Goal: Communication & Community: Participate in discussion

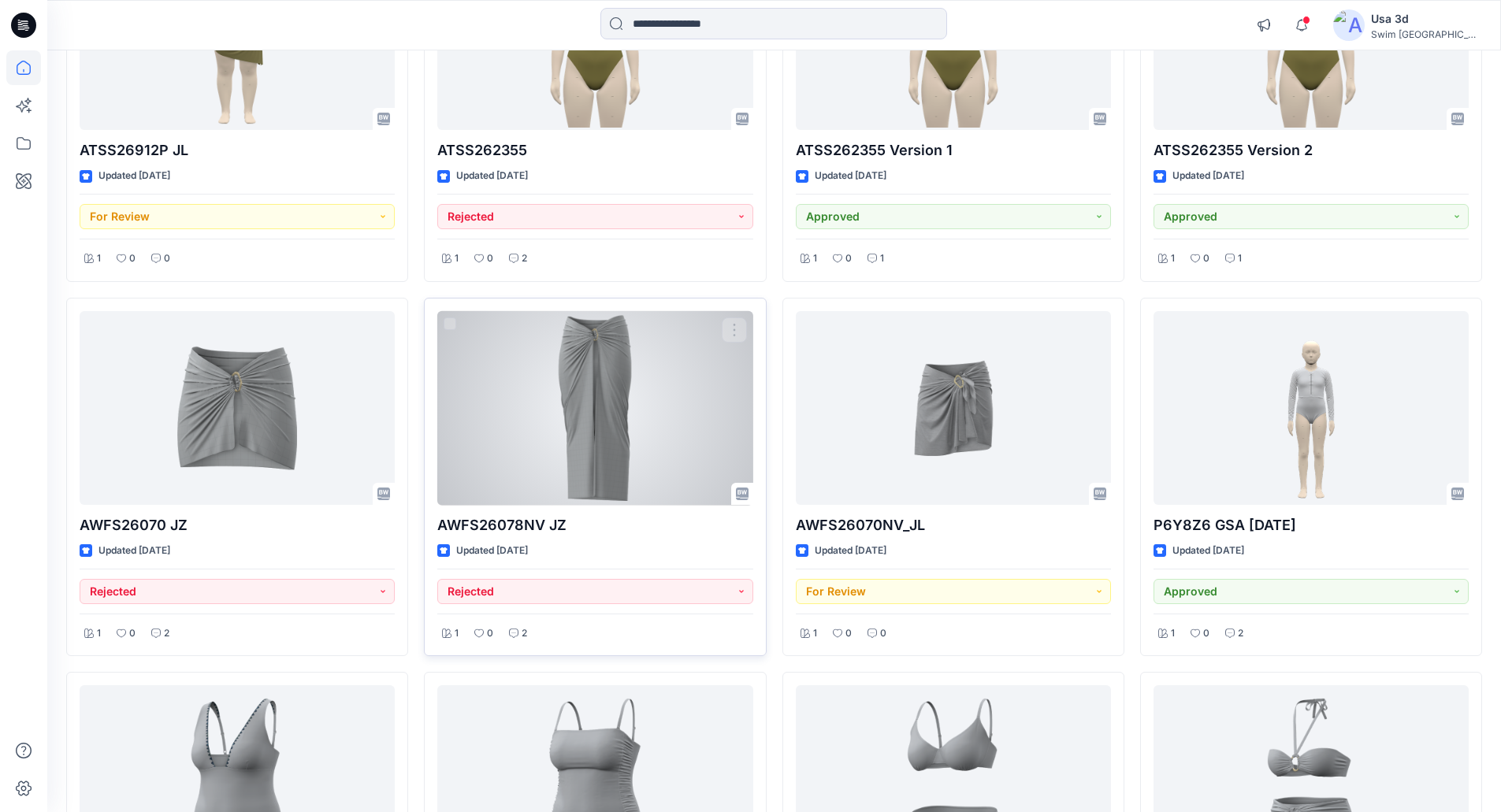
scroll to position [1459, 0]
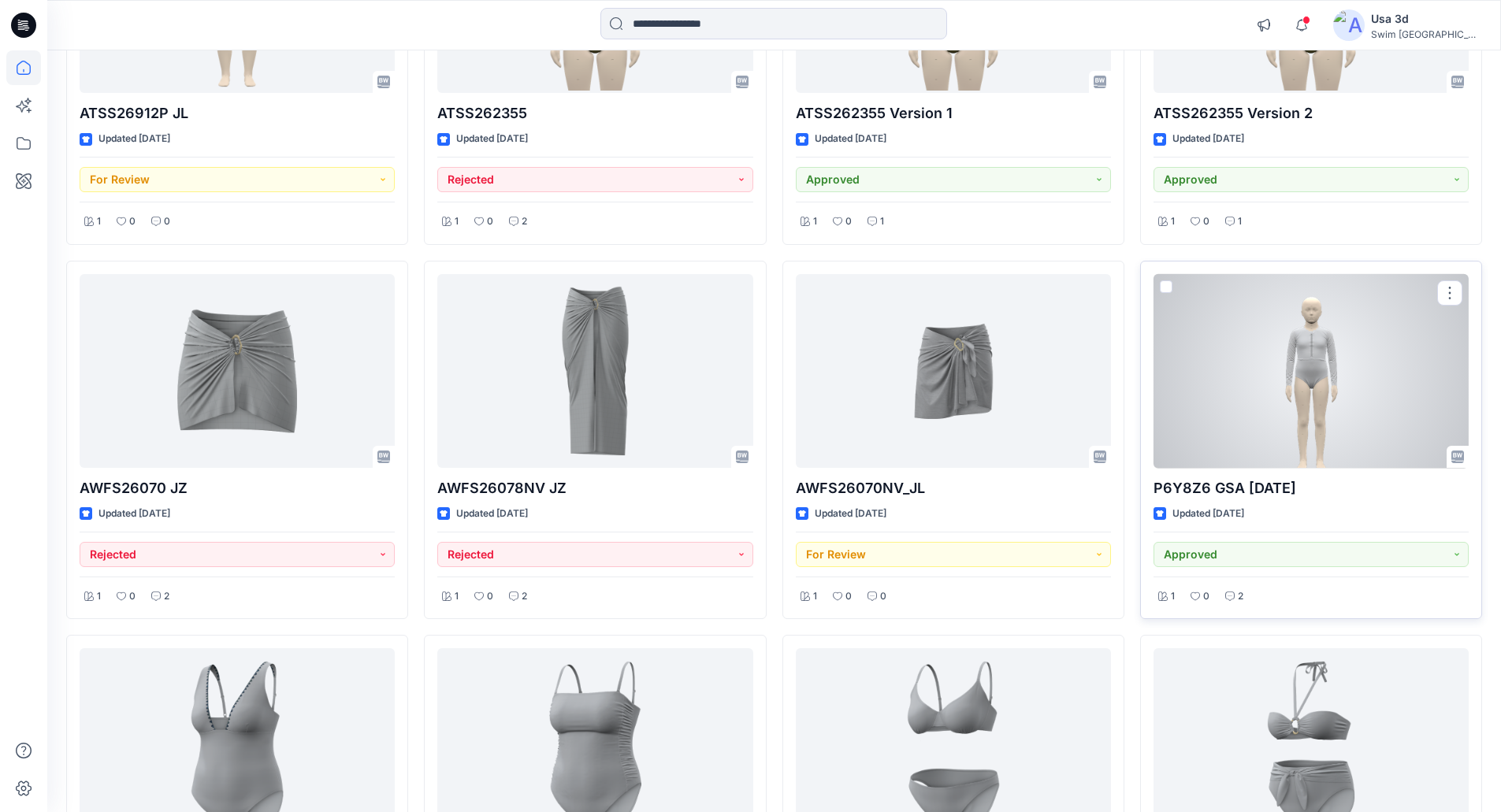
click at [1382, 388] on div at bounding box center [1311, 371] width 315 height 194
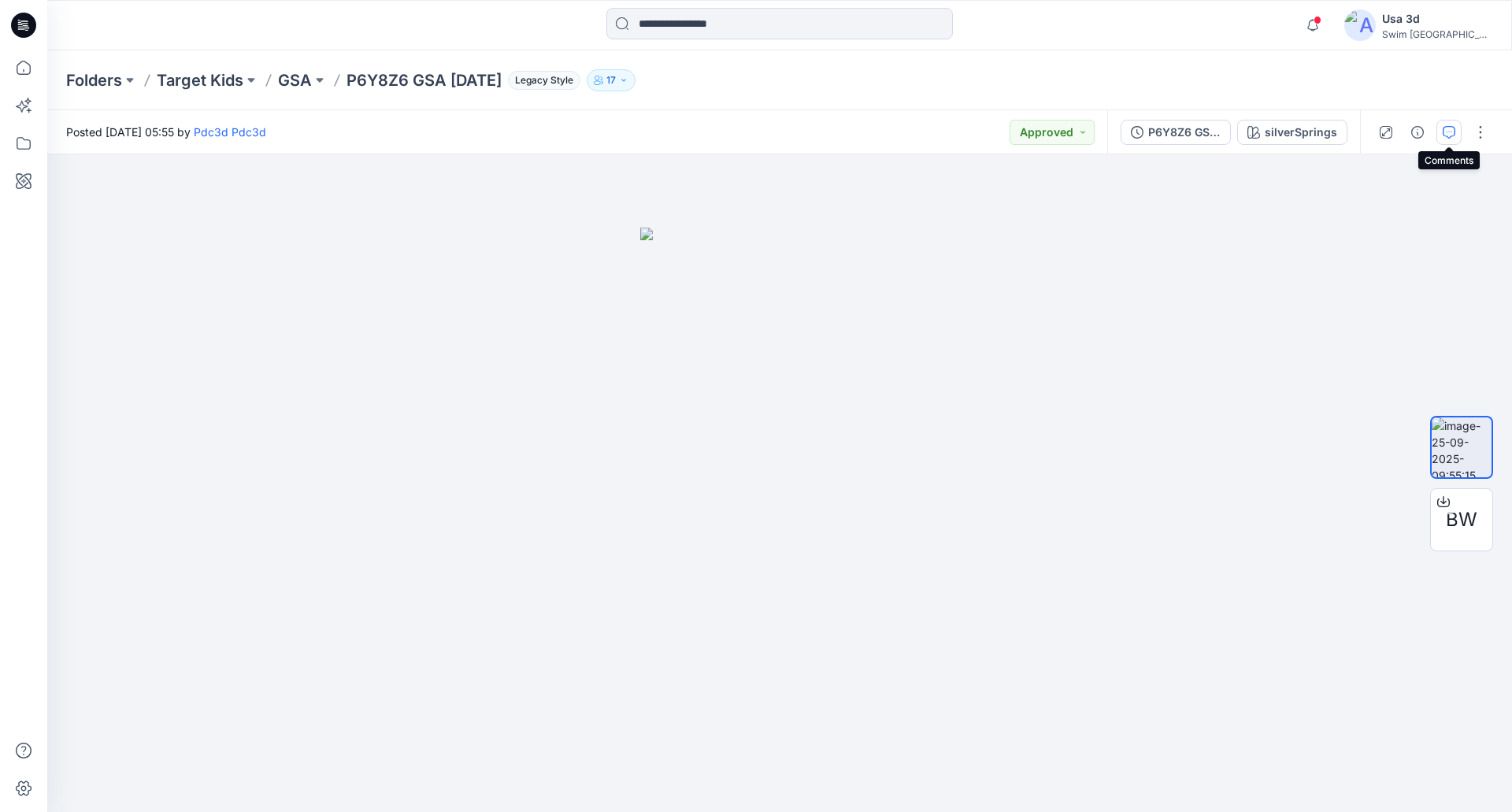
click at [1442, 139] on button "button" at bounding box center [1449, 132] width 25 height 25
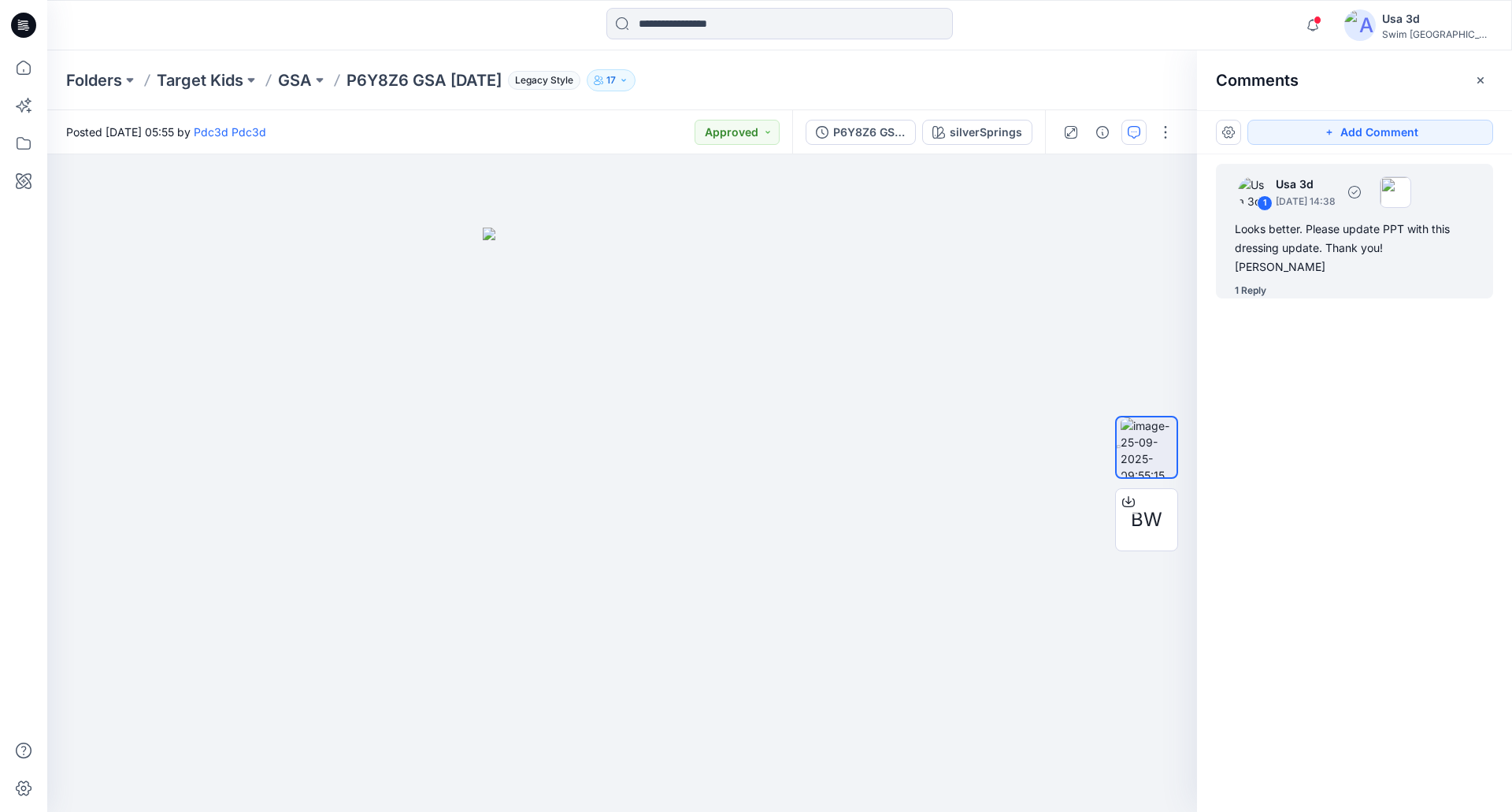
click at [1355, 217] on div "1 Usa 3d September 25, 2025 14:38 Looks better. Please update PPT with this dre…" at bounding box center [1355, 230] width 277 height 135
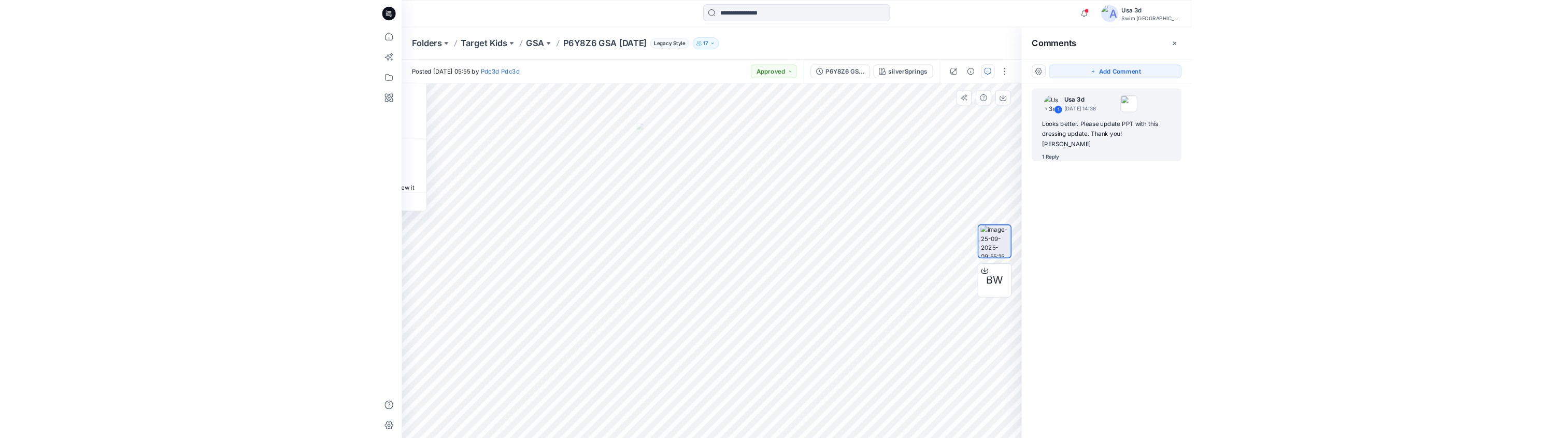
scroll to position [51, 0]
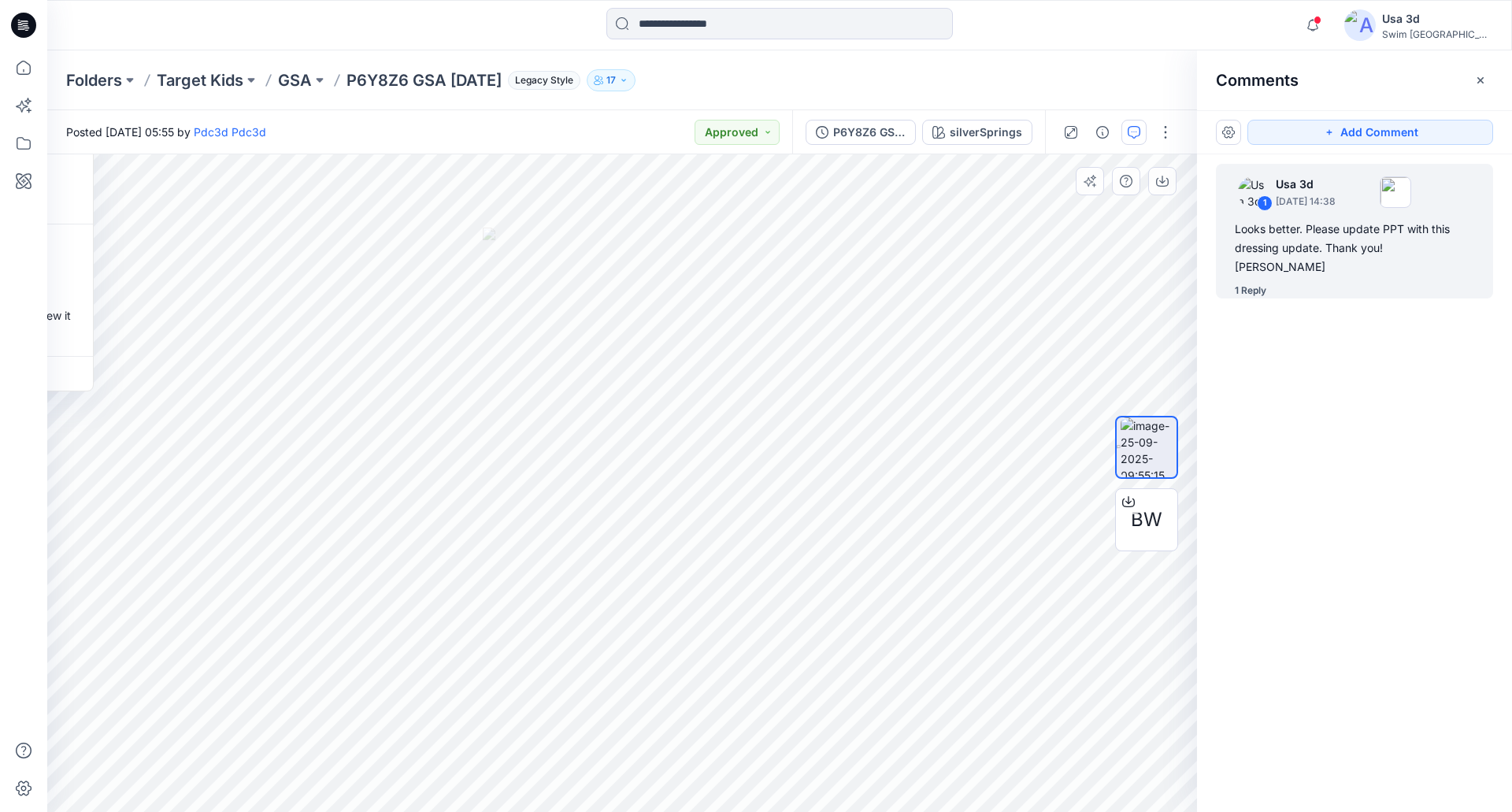
drag, startPoint x: 63, startPoint y: 359, endPoint x: 65, endPoint y: 367, distance: 8.2
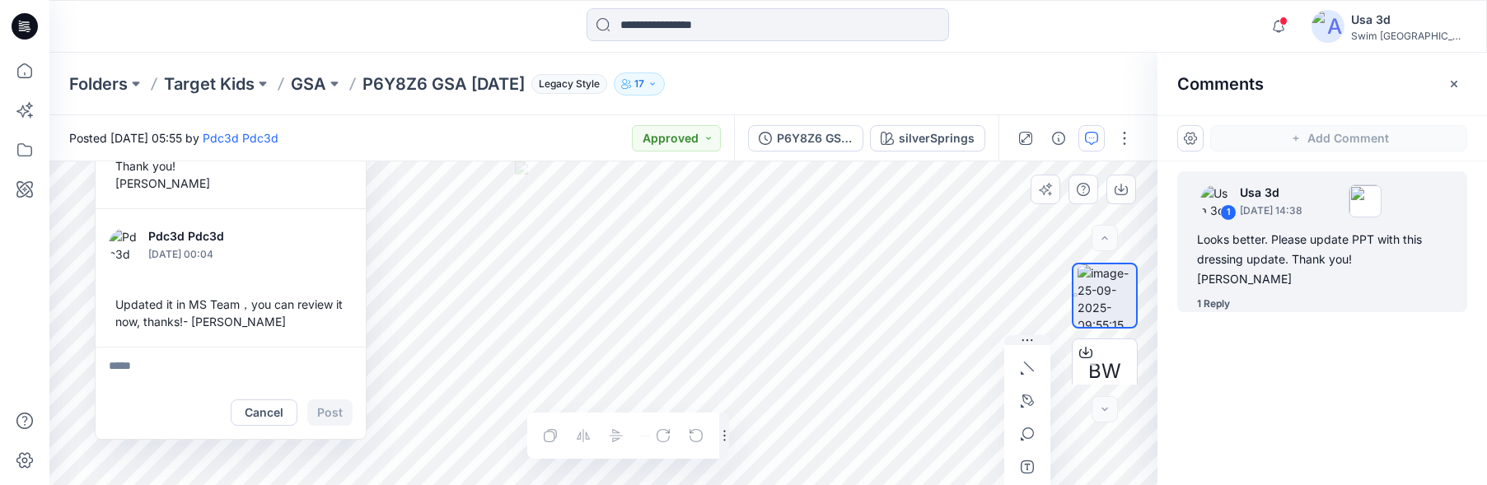
click at [133, 368] on textarea at bounding box center [231, 367] width 270 height 40
click at [192, 361] on textarea "*******" at bounding box center [231, 367] width 270 height 40
click at [184, 371] on textarea "*******" at bounding box center [231, 367] width 270 height 40
click at [214, 387] on div "Cancel Post" at bounding box center [231, 412] width 270 height 53
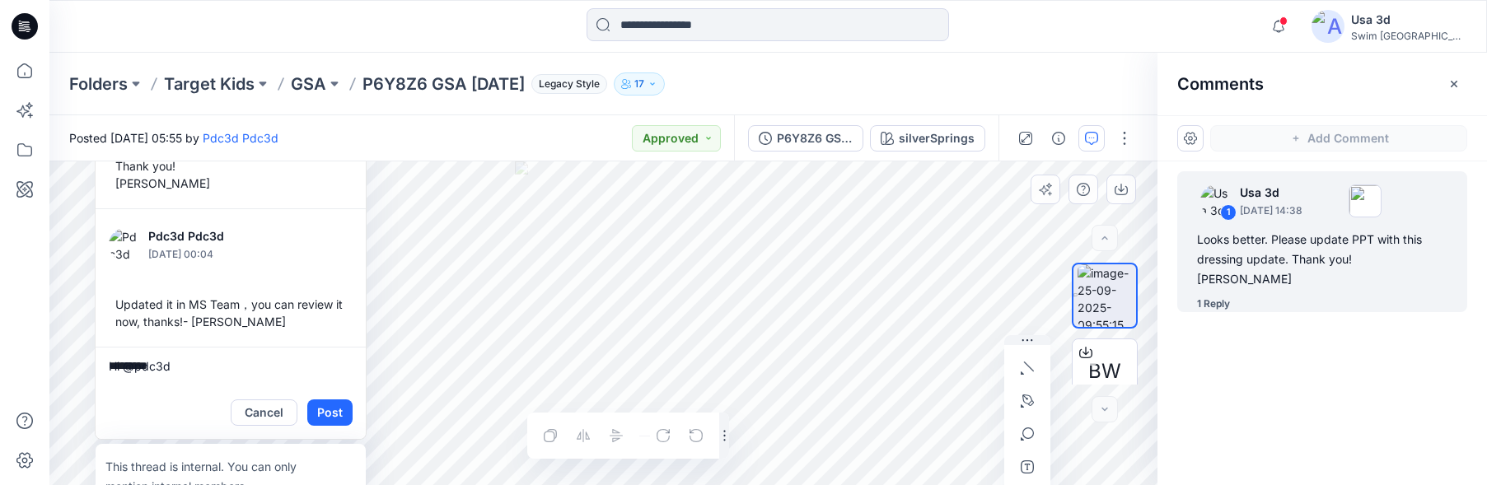
click at [147, 389] on div "Cancel Post" at bounding box center [231, 412] width 270 height 53
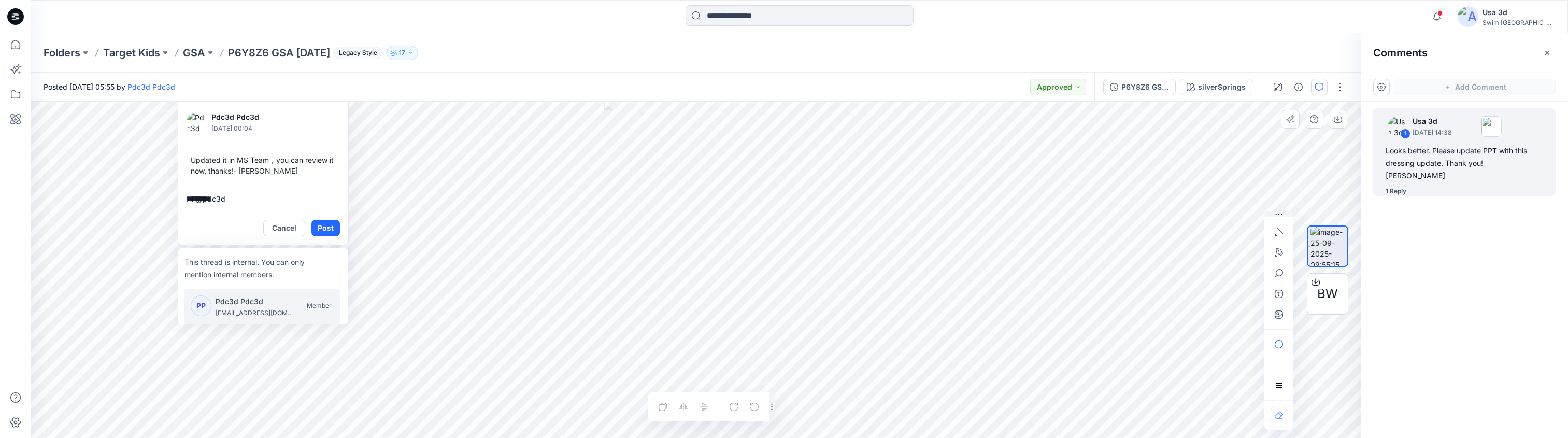
click at [272, 301] on p "Pdc3d Pdc3d" at bounding box center [255, 301] width 78 height 13
click at [255, 201] on textarea "**********" at bounding box center [263, 199] width 170 height 25
click at [215, 213] on div "Cancel Post" at bounding box center [263, 228] width 170 height 33
click at [244, 210] on textarea "**********" at bounding box center [263, 199] width 170 height 25
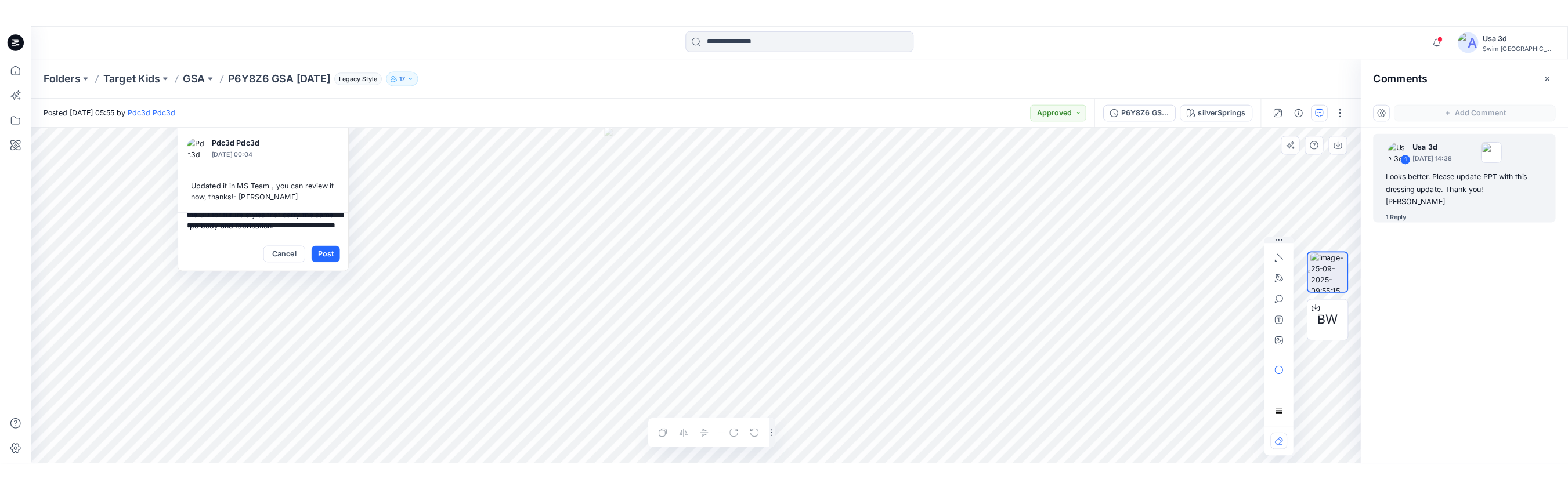
scroll to position [137, 0]
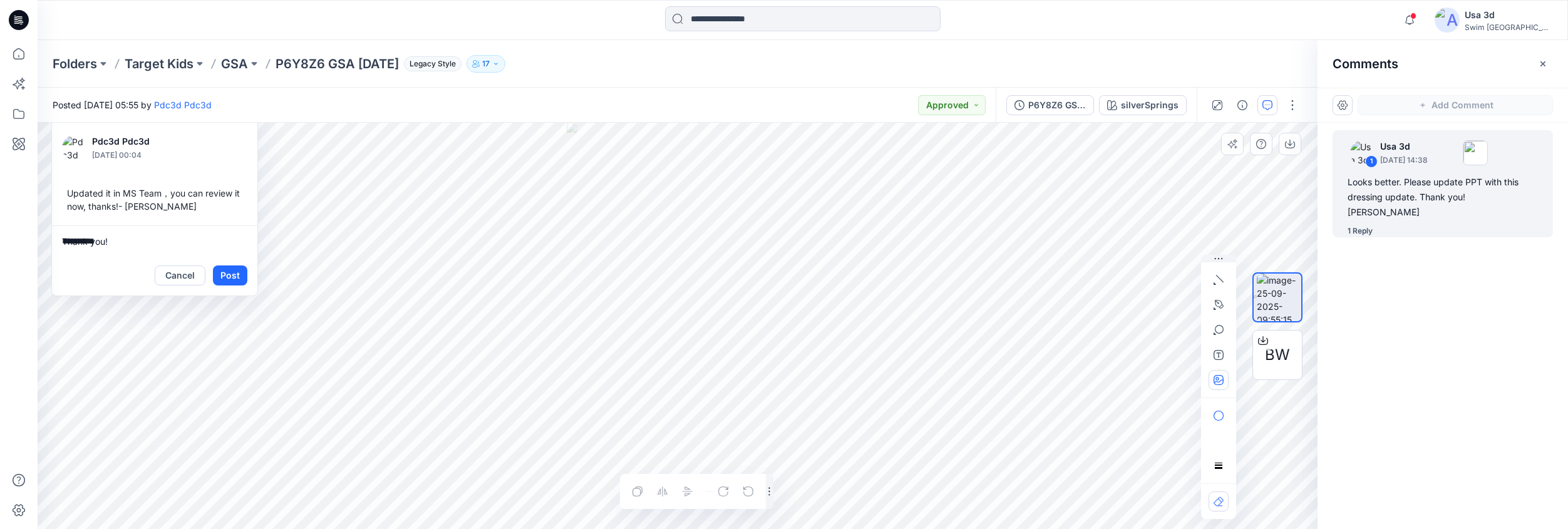
type textarea "**********"
click at [1192, 375] on button "button" at bounding box center [1219, 380] width 20 height 20
drag, startPoint x: 278, startPoint y: 65, endPoint x: 323, endPoint y: 63, distance: 45.0
click at [323, 63] on p "P6Y8Z6 GSA 2025.09.02" at bounding box center [337, 63] width 123 height 17
copy p "P6Y8Z6"
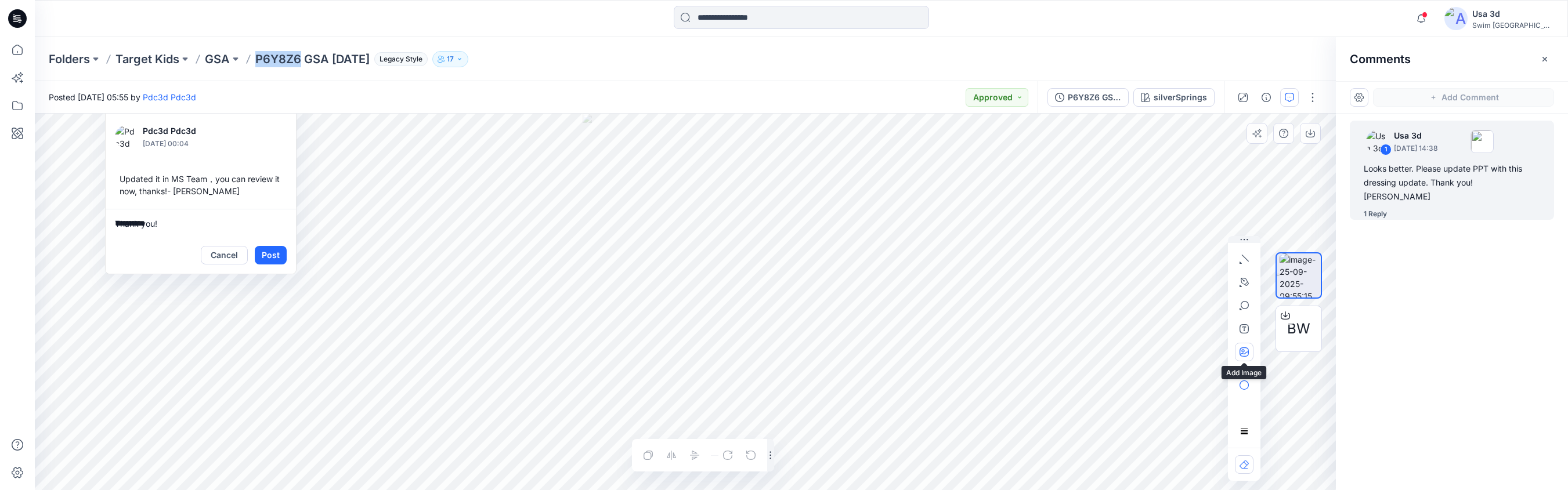
click at [1105, 351] on button "button" at bounding box center [1245, 352] width 18 height 18
type input"] "**********"
click at [265, 256] on button "Post" at bounding box center [271, 255] width 32 height 18
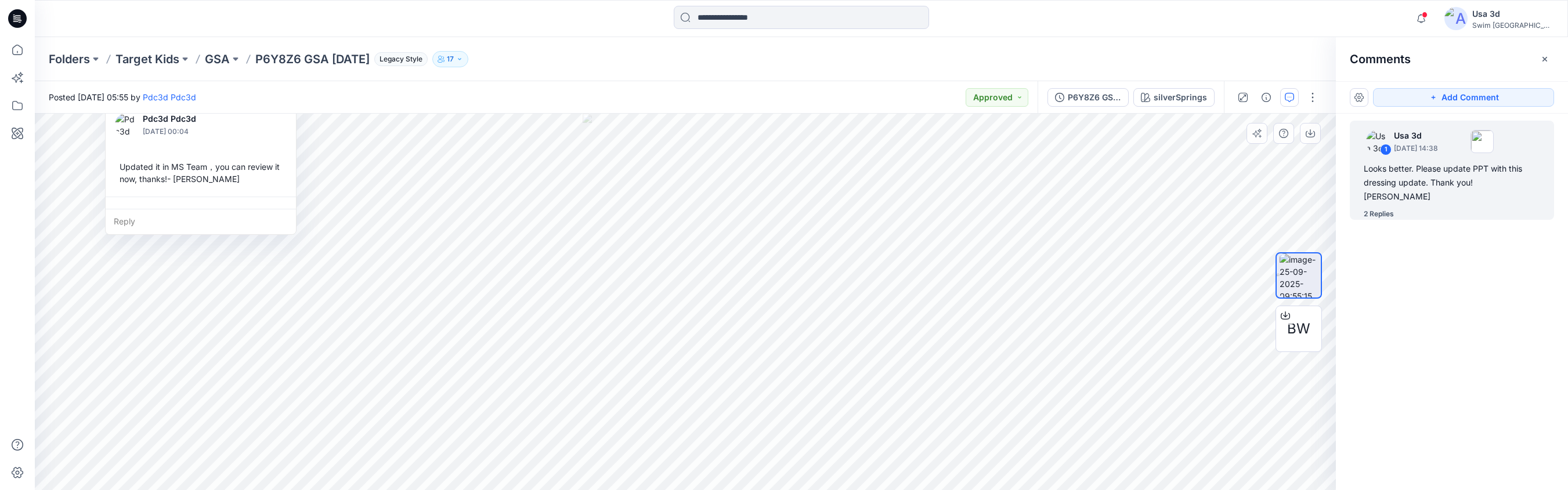
scroll to position [58, 0]
click at [982, 92] on button "Approved" at bounding box center [997, 97] width 63 height 18
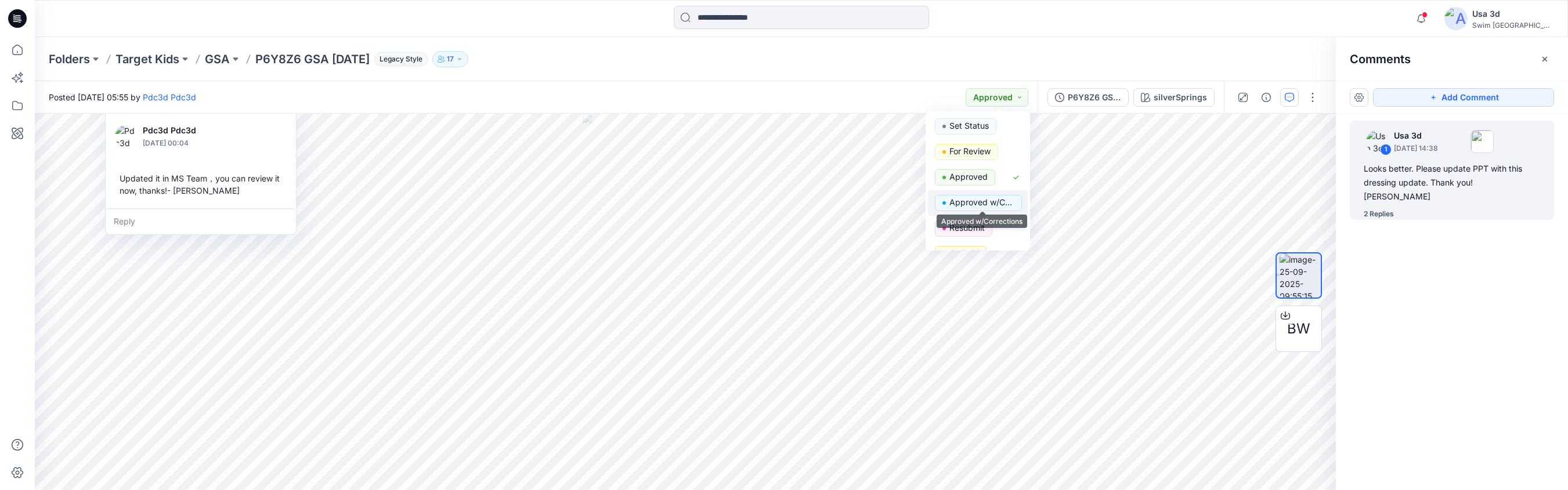
click at [960, 203] on p "Approved w/Corrections" at bounding box center [982, 202] width 65 height 15
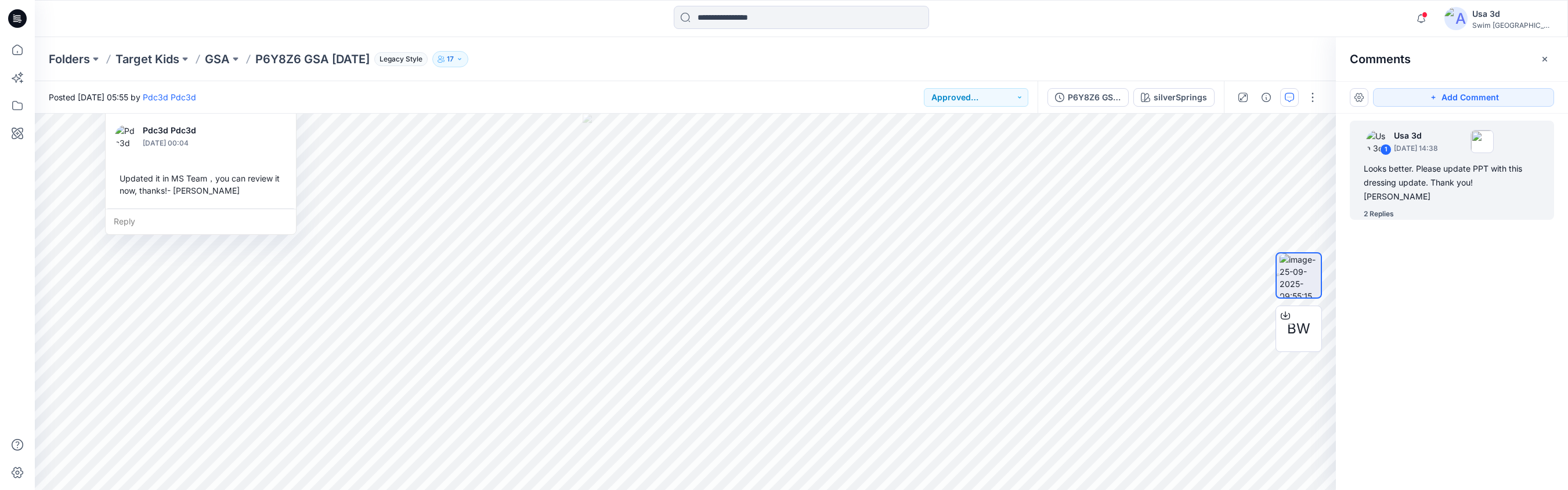
click at [11, 22] on icon at bounding box center [18, 18] width 18 height 18
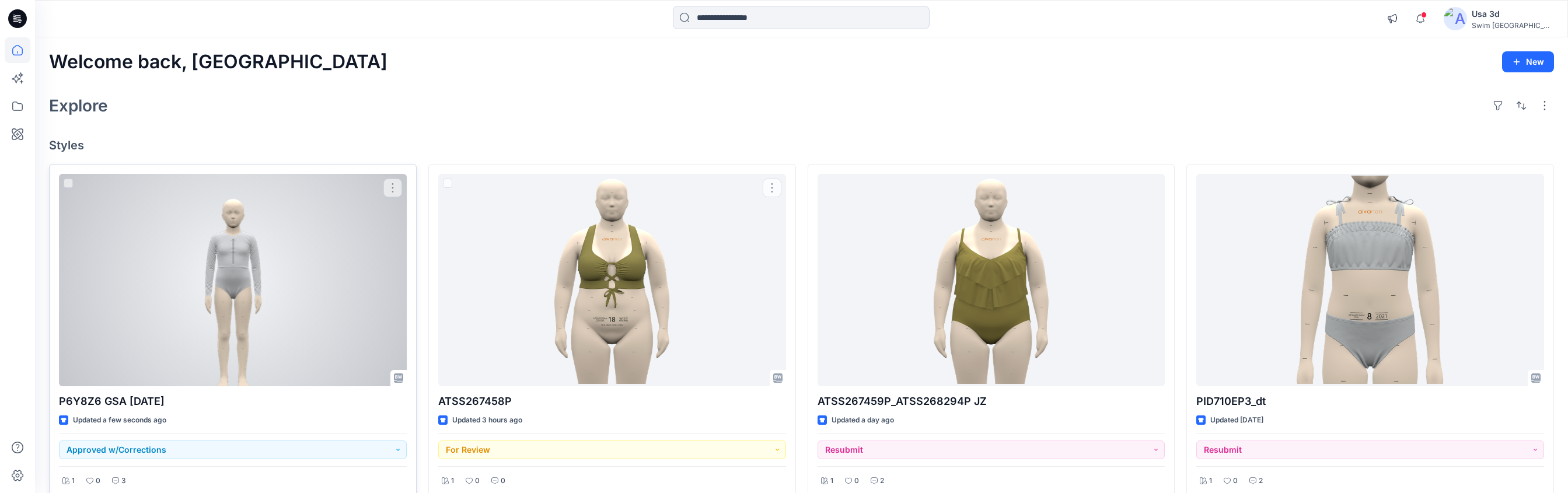
click at [265, 310] on div at bounding box center [232, 280] width 348 height 212
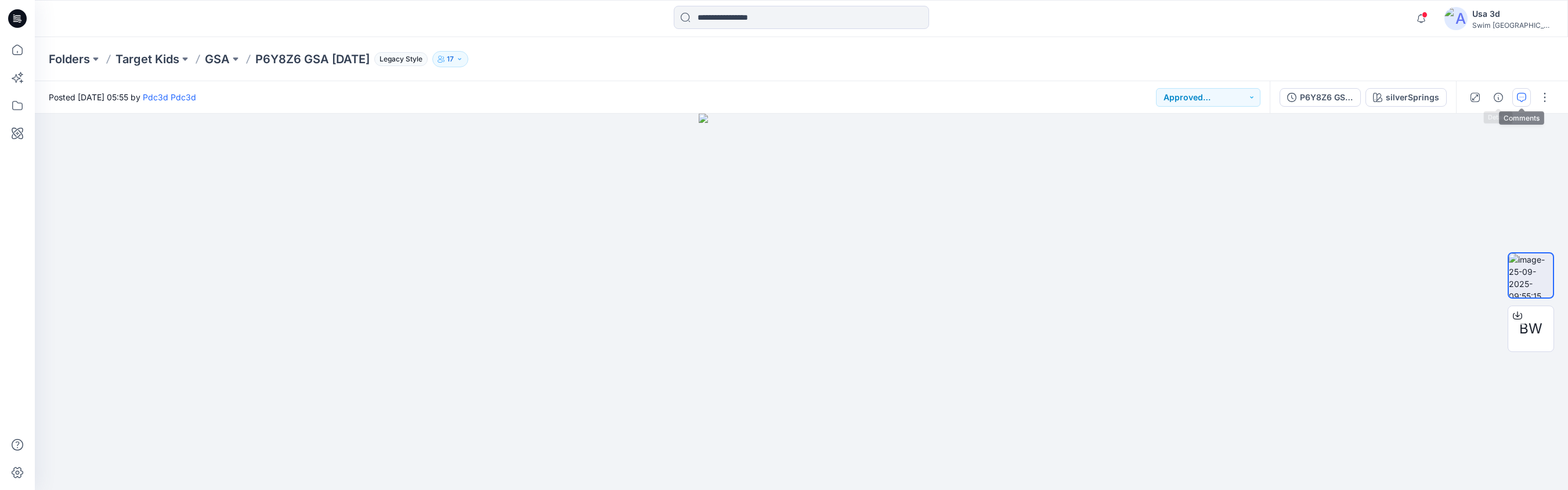
click at [1105, 101] on icon "button" at bounding box center [1521, 97] width 9 height 9
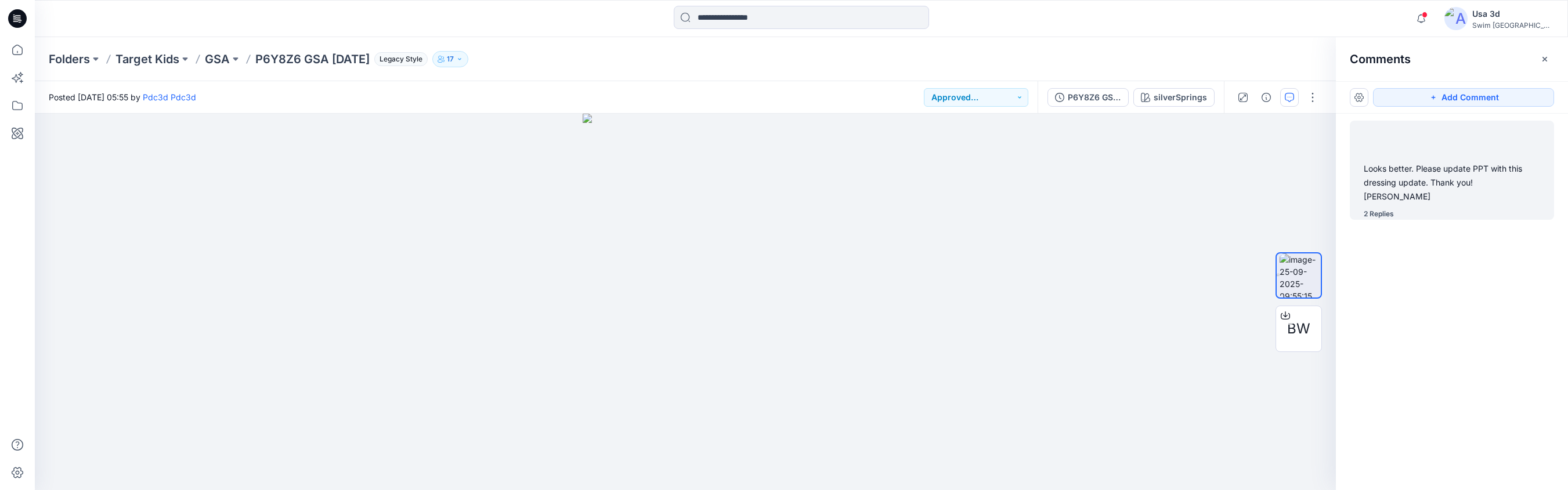
click at [1105, 160] on div "Looks better. Please update PPT with this dressing update. Thank you! George 2 …" at bounding box center [1452, 170] width 204 height 99
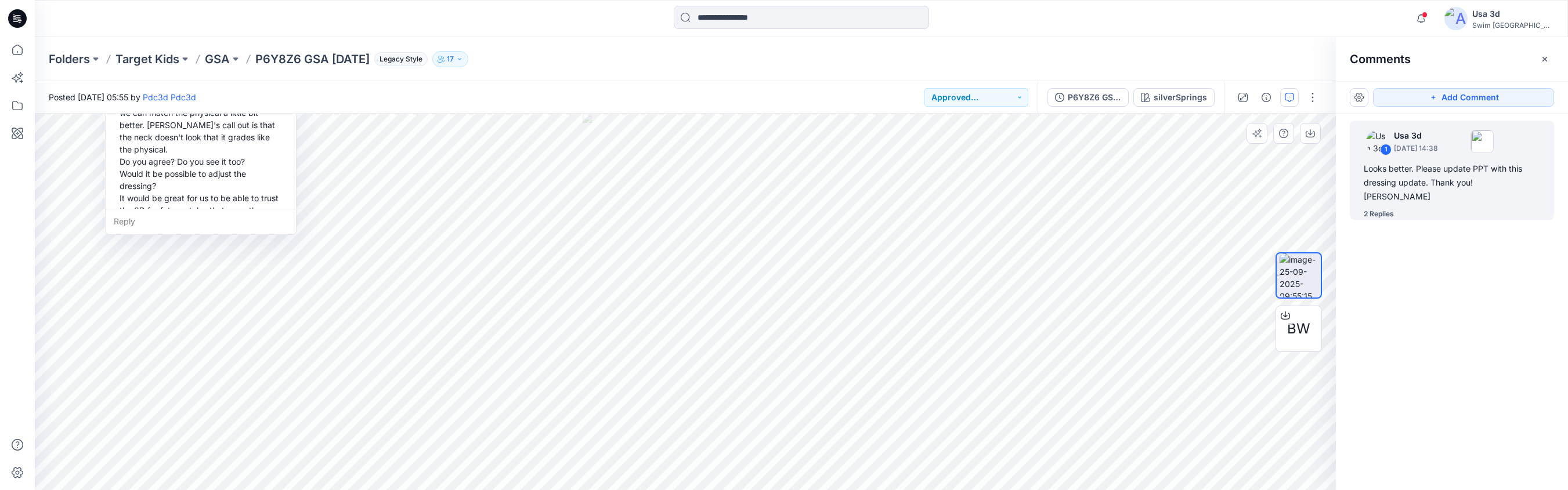
scroll to position [129, 0]
click at [274, 166] on button "button" at bounding box center [278, 162] width 18 height 18
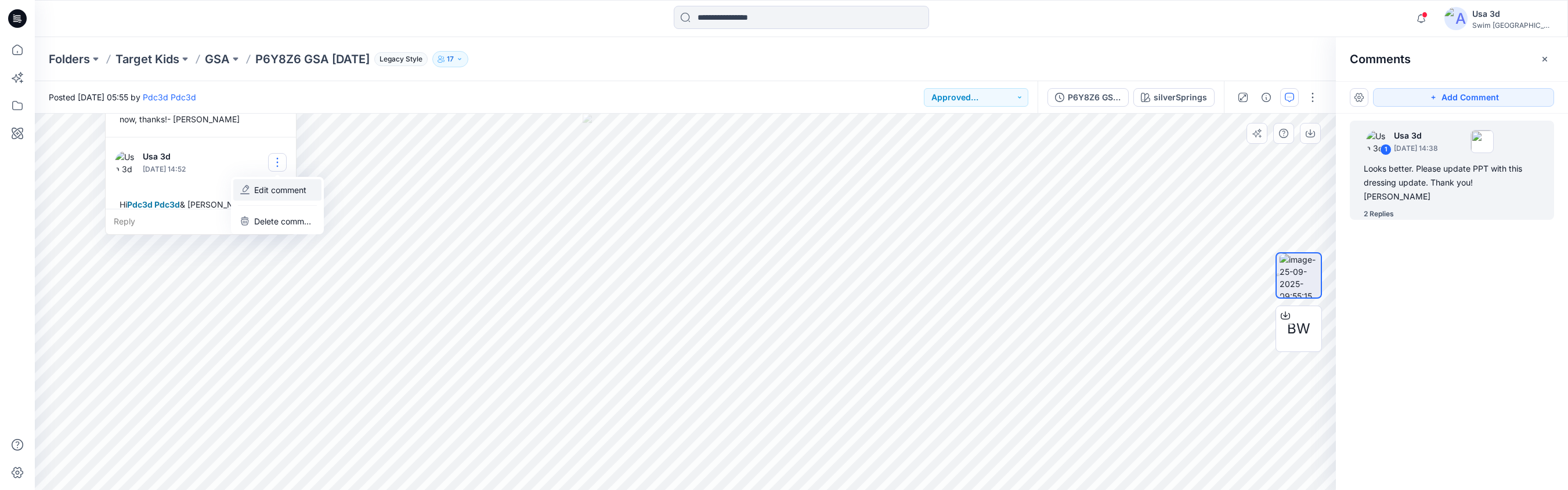
click at [273, 192] on p "Edit comment" at bounding box center [280, 189] width 52 height 12
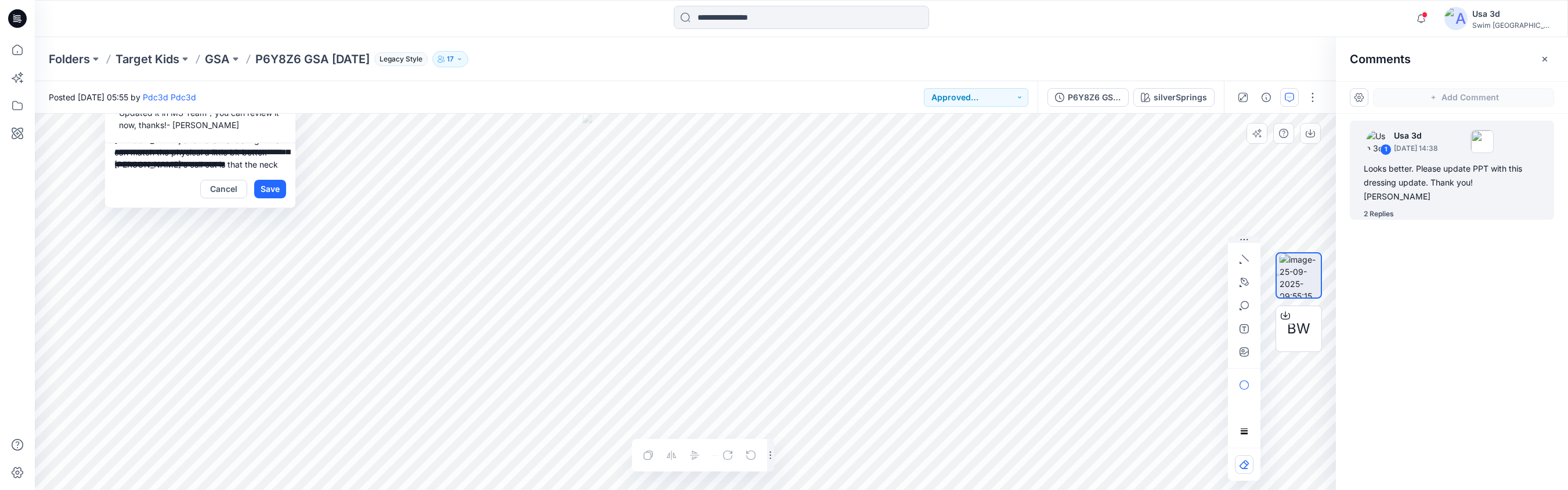
scroll to position [0, 0]
click at [204, 165] on textarea "**********" at bounding box center [200, 157] width 190 height 28
type textarea "**********"
click at [268, 189] on button "Save" at bounding box center [270, 189] width 32 height 18
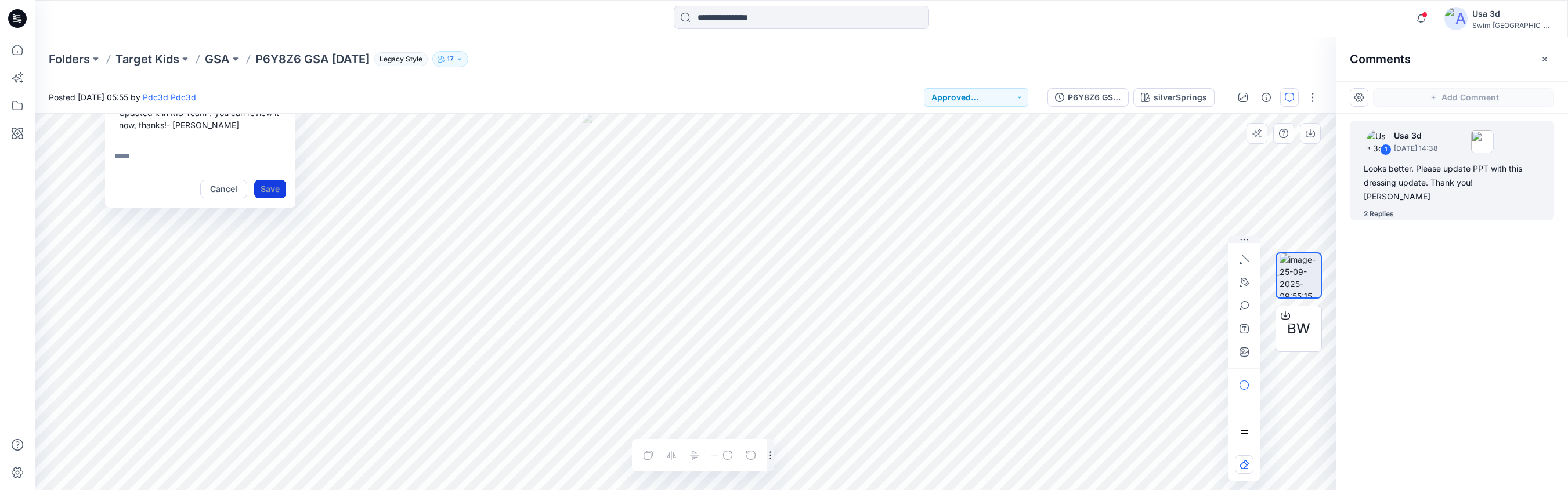
scroll to position [0, 0]
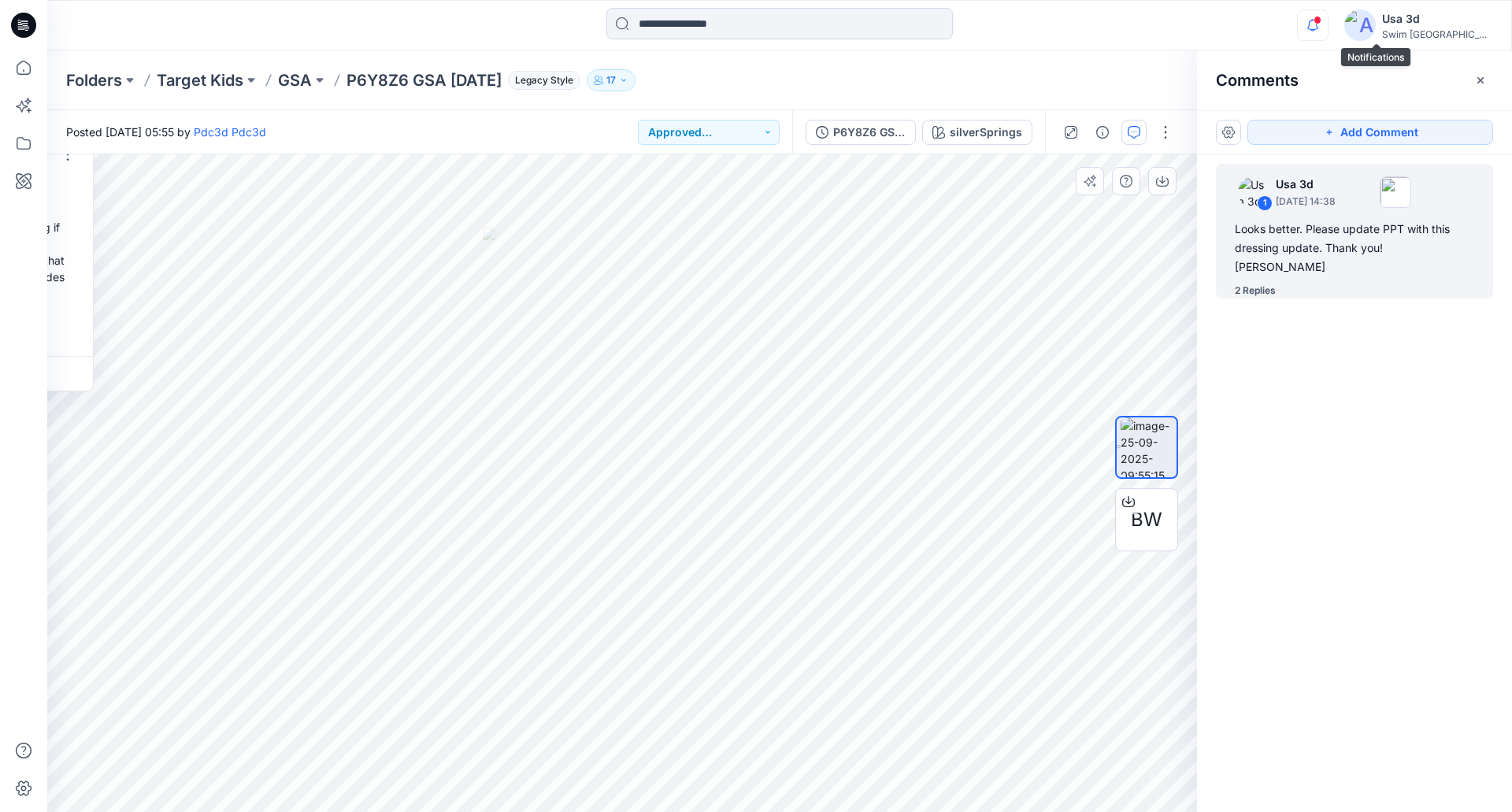
click at [1328, 22] on icon "button" at bounding box center [1312, 25] width 30 height 32
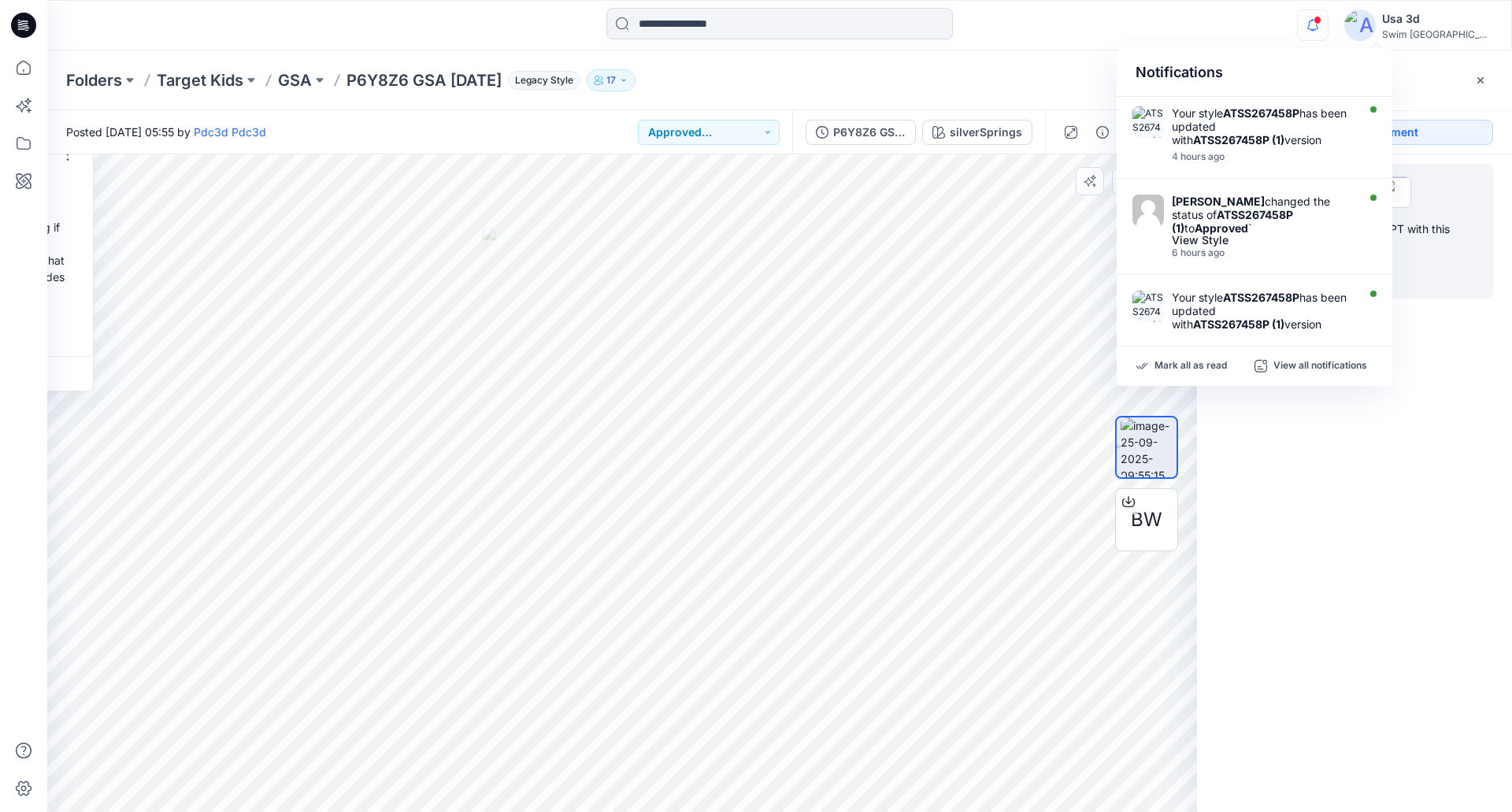
click at [1328, 22] on icon "button" at bounding box center [1312, 25] width 30 height 32
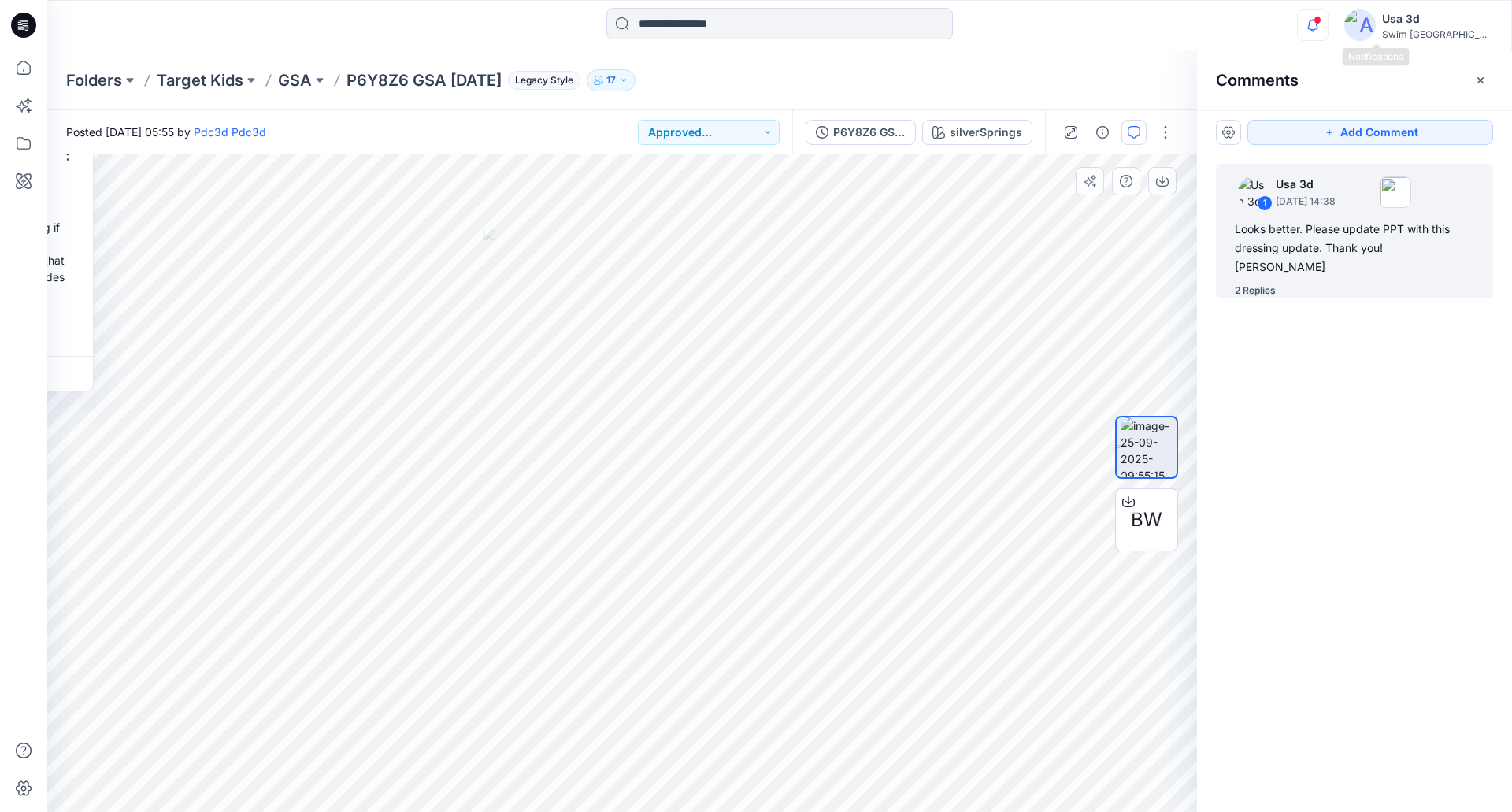
click at [1328, 27] on icon "button" at bounding box center [1312, 25] width 30 height 32
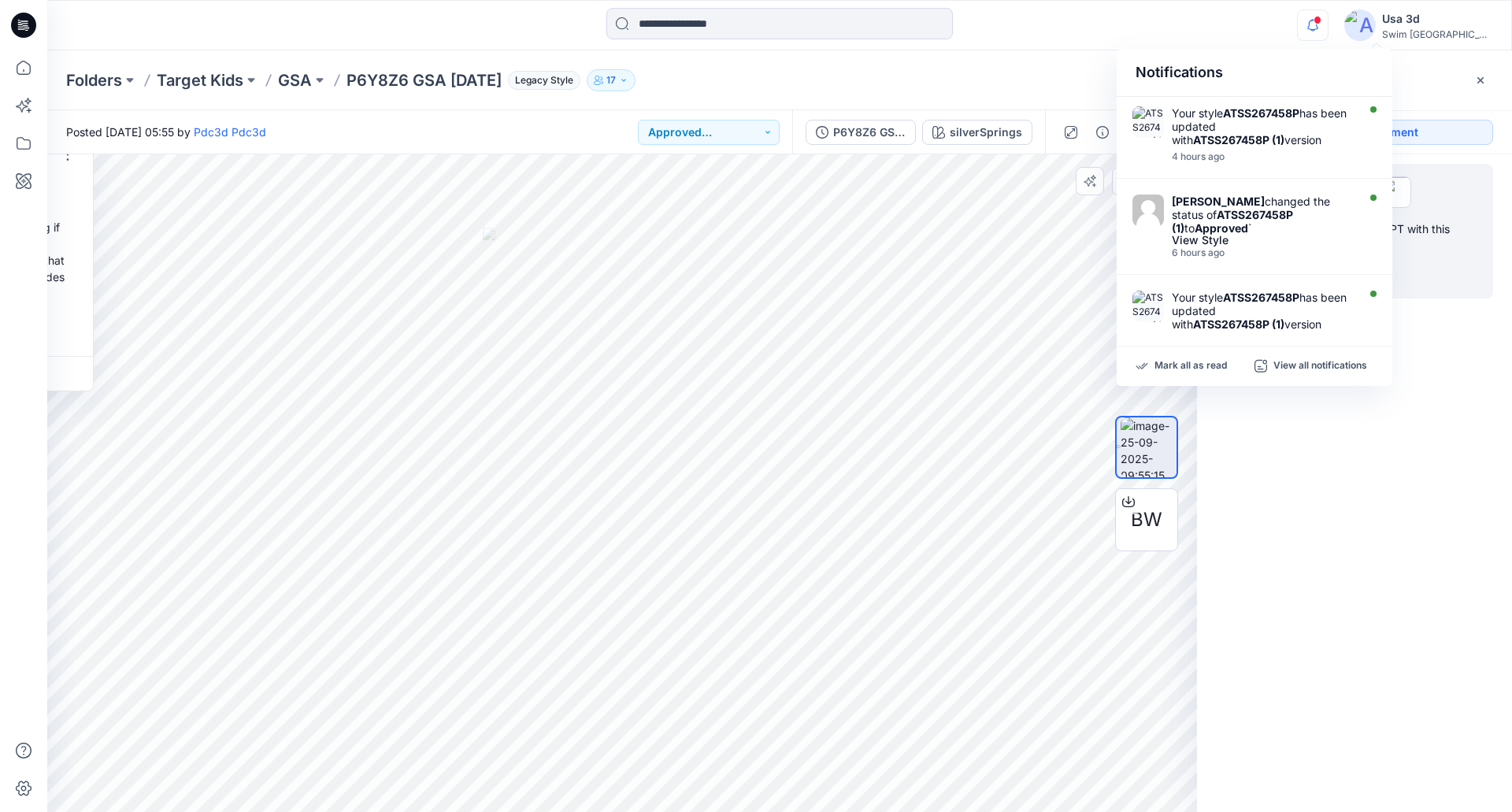
click at [1328, 26] on icon "button" at bounding box center [1312, 25] width 30 height 32
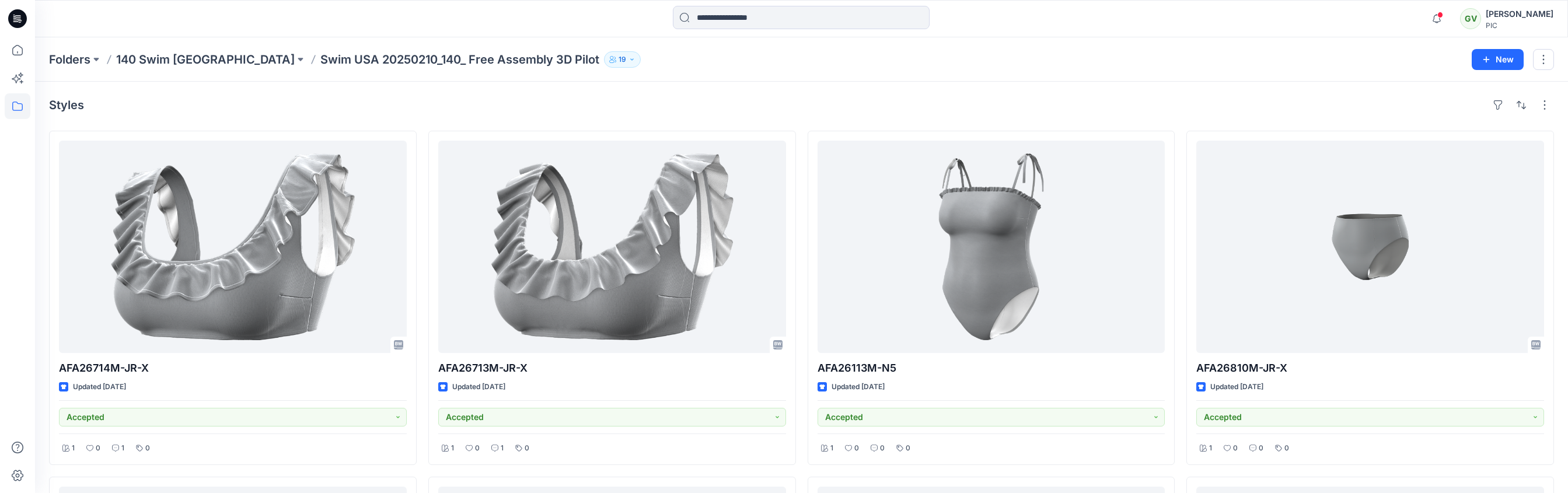
click at [11, 24] on icon at bounding box center [18, 18] width 18 height 18
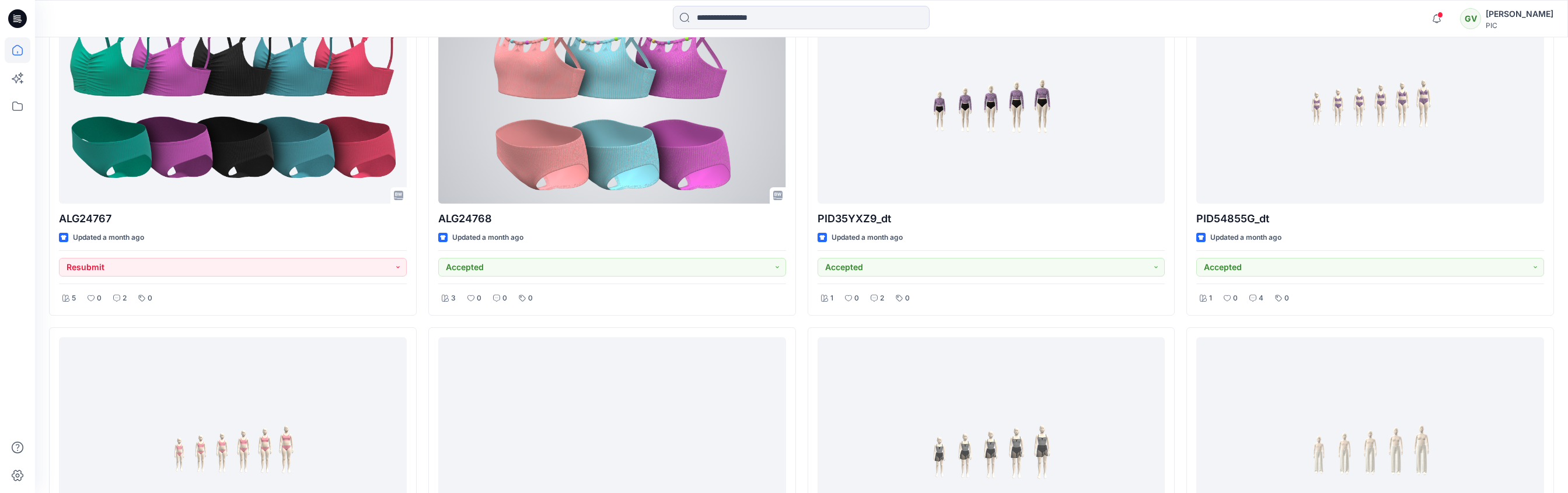
scroll to position [1857, 0]
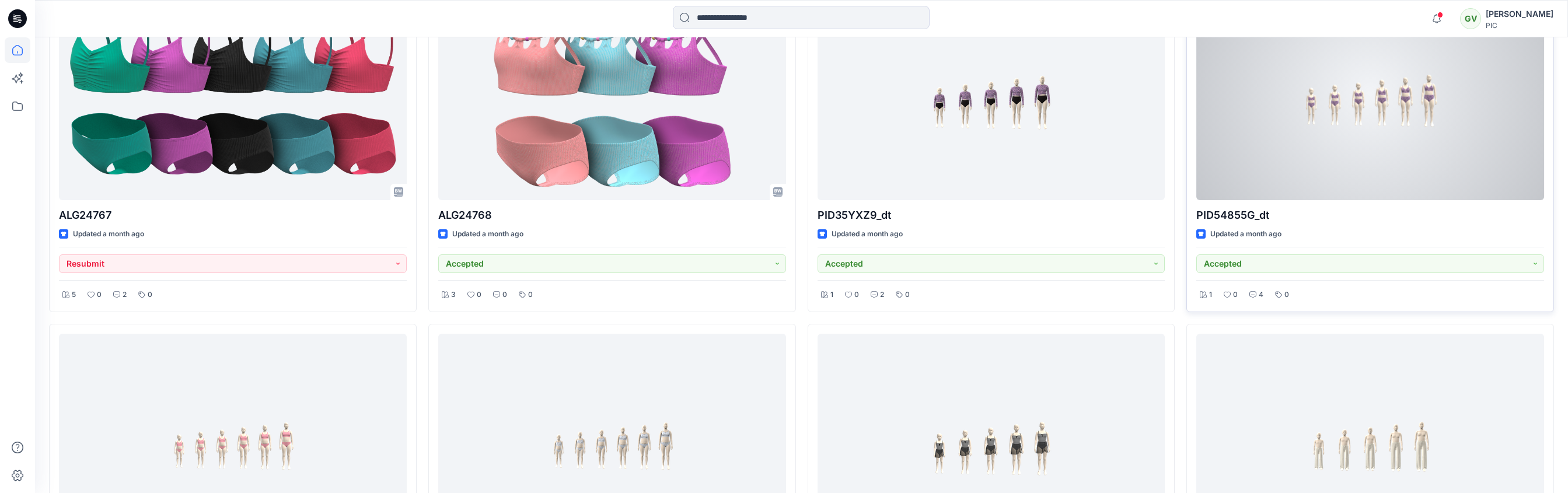
click at [1409, 110] on div at bounding box center [1370, 94] width 348 height 212
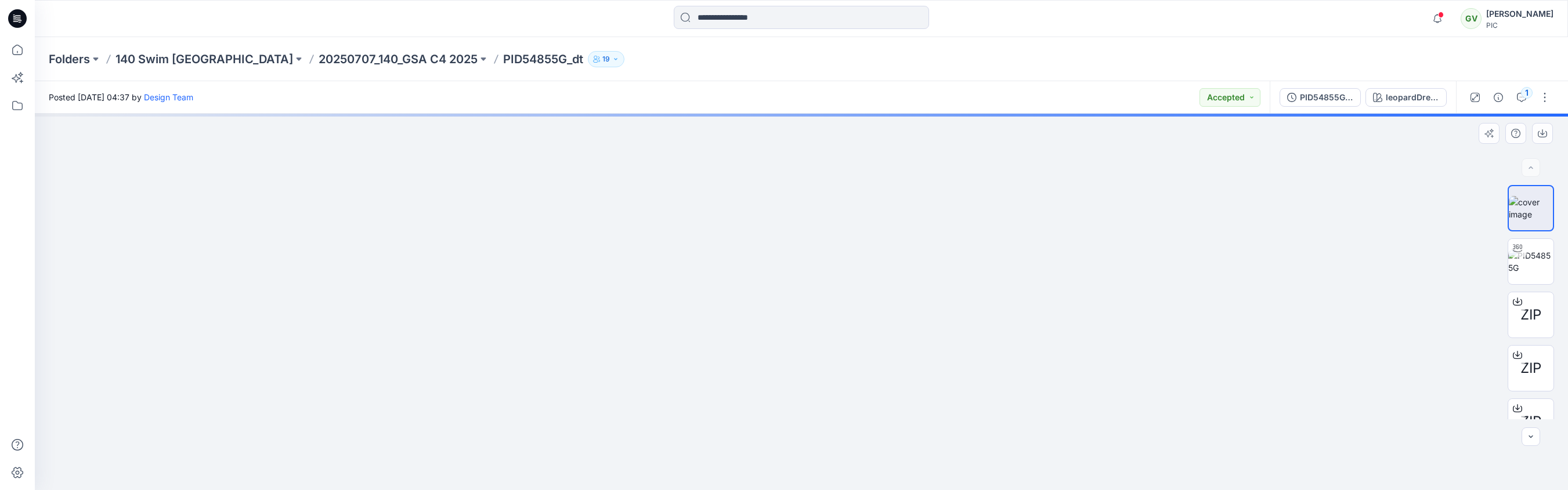
drag, startPoint x: 796, startPoint y: 263, endPoint x: 817, endPoint y: 222, distance: 46.1
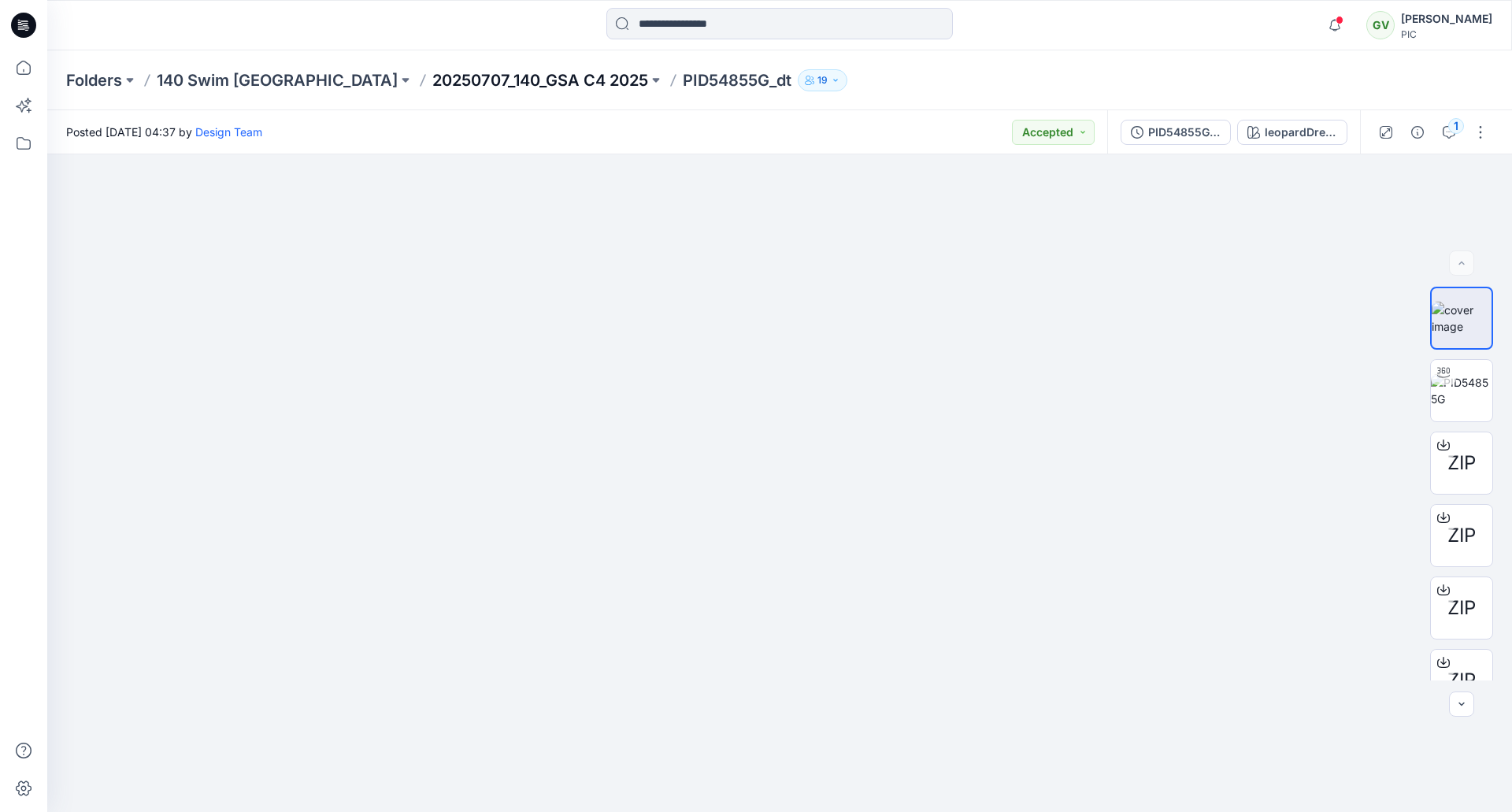
click at [432, 88] on p "20250707_140_GSA C4 2025" at bounding box center [540, 79] width 216 height 22
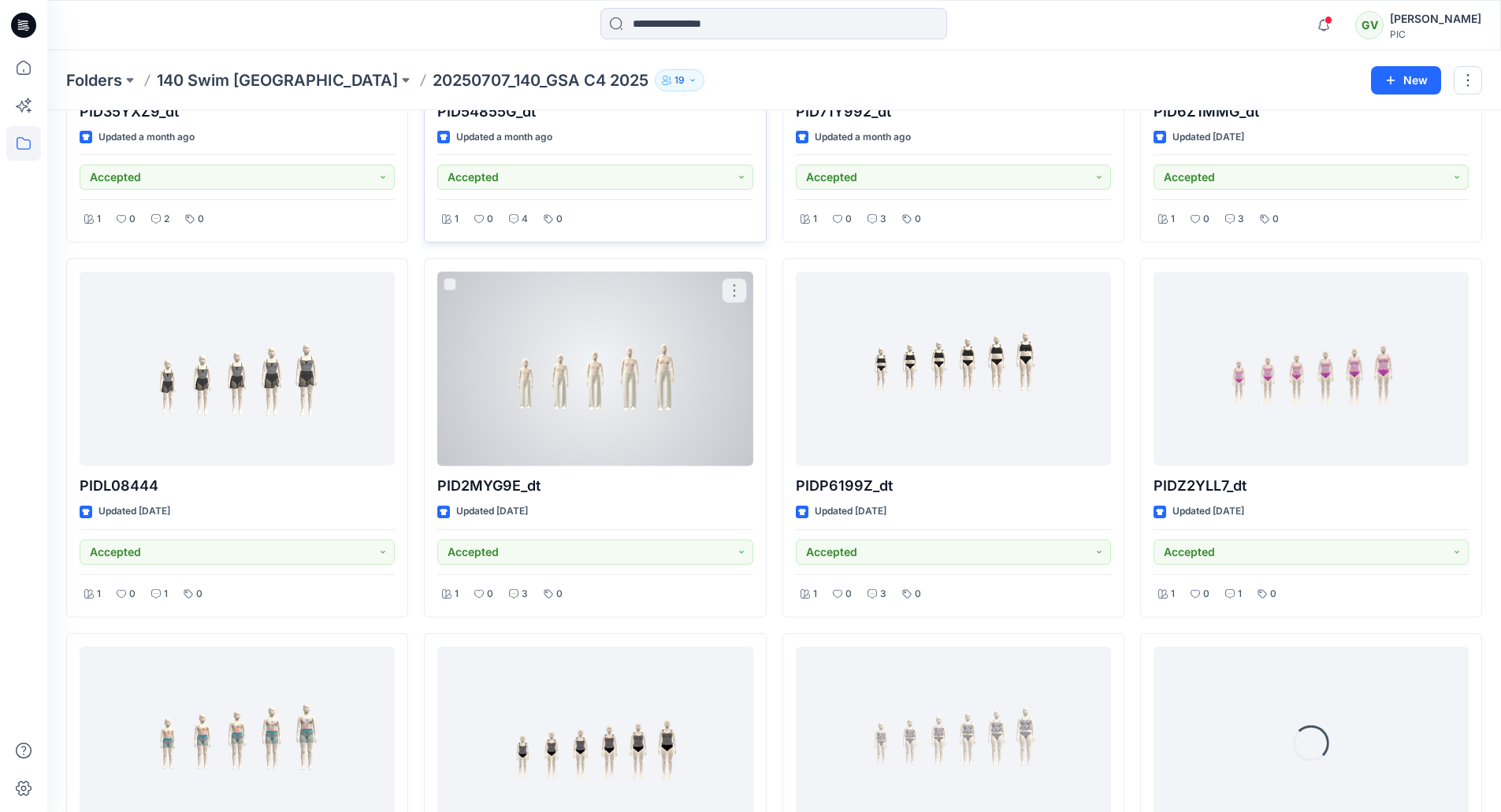
scroll to position [315, 0]
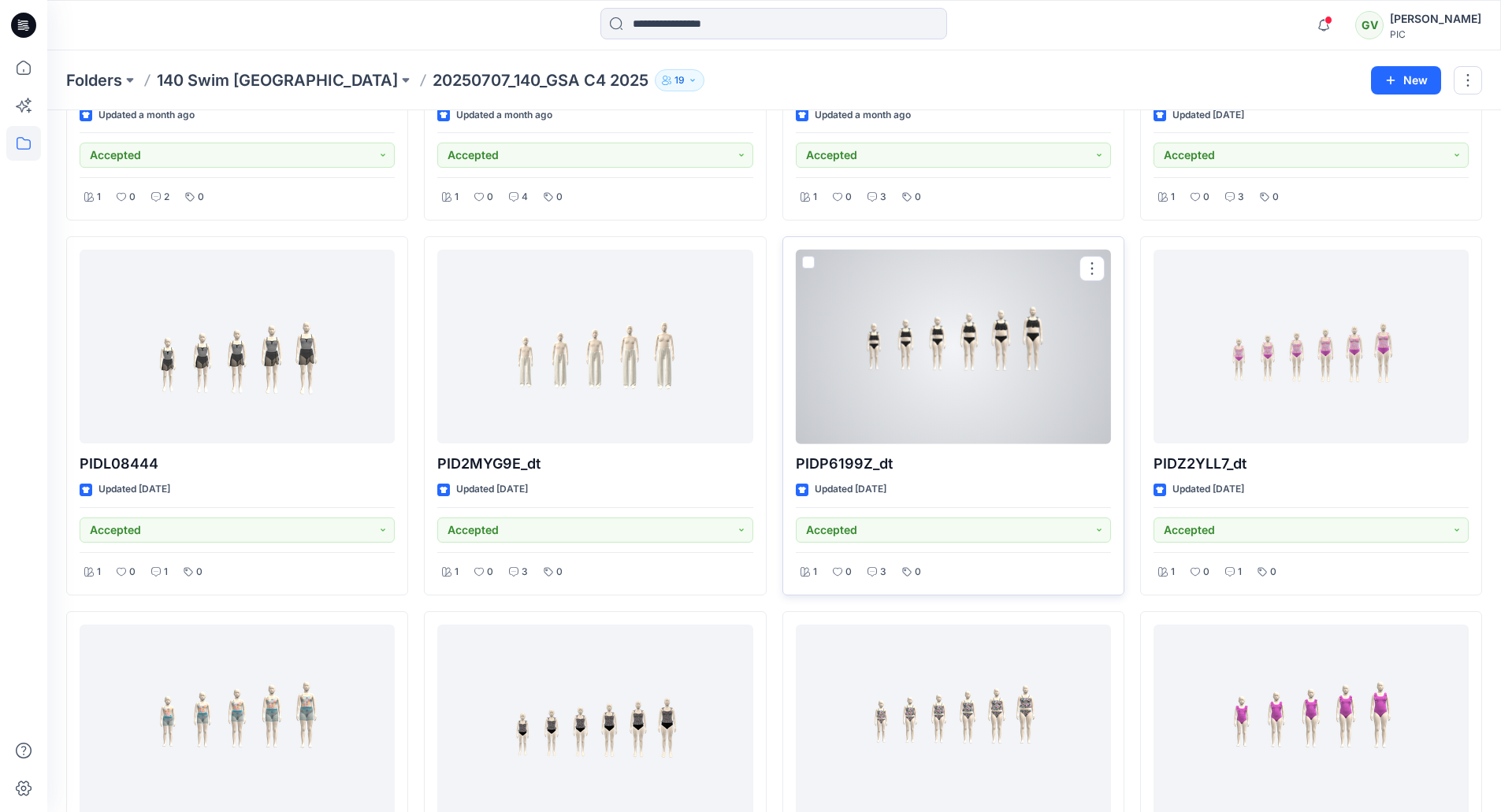
click at [943, 355] on div at bounding box center [953, 346] width 315 height 194
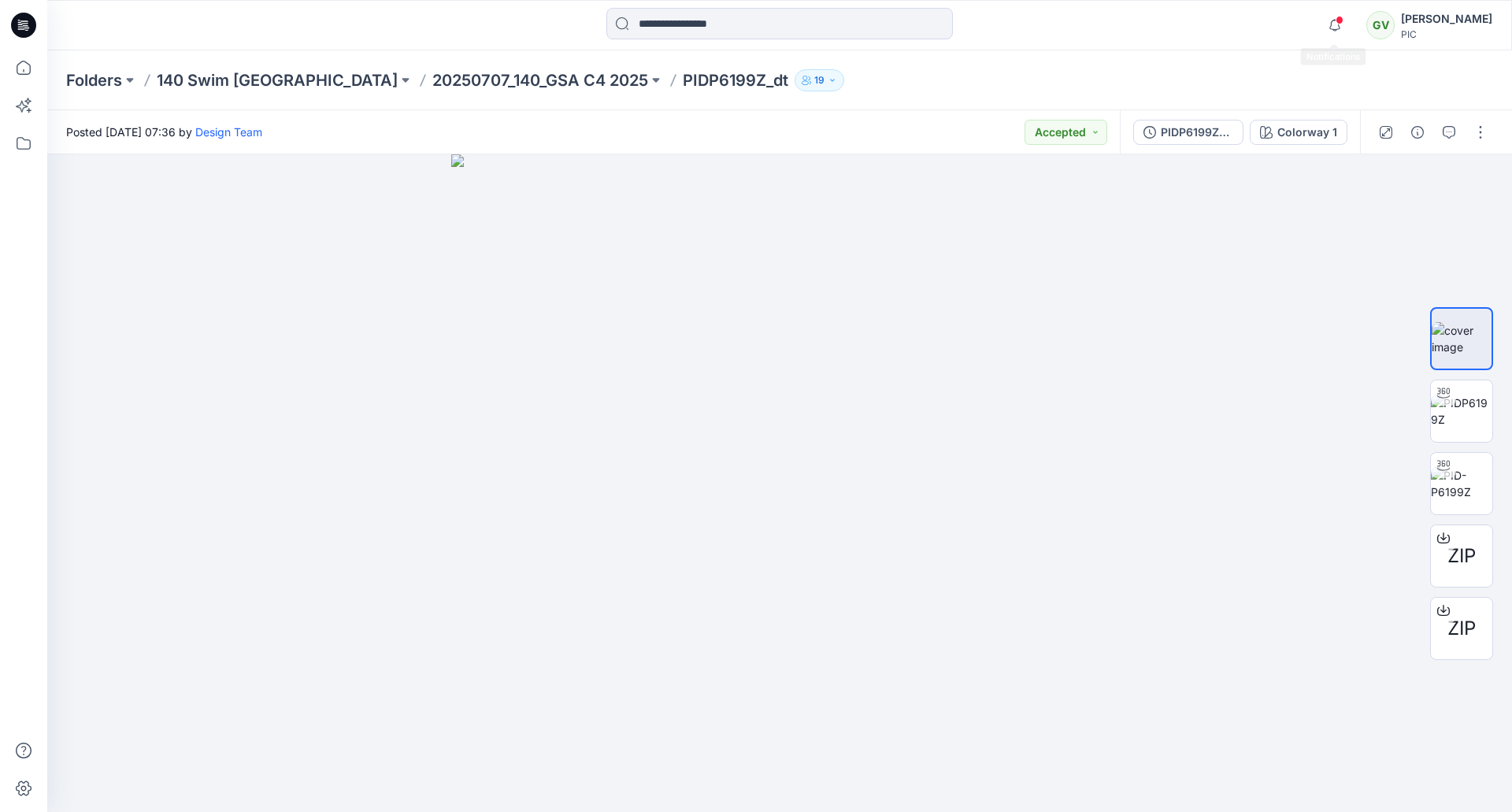
click at [1355, 18] on div "Notifications Design Team has updated ALG241044 with ALG241044_V2 [DATE] 04:27 …" at bounding box center [1406, 25] width 173 height 34
click at [1338, 23] on span at bounding box center [1340, 19] width 8 height 9
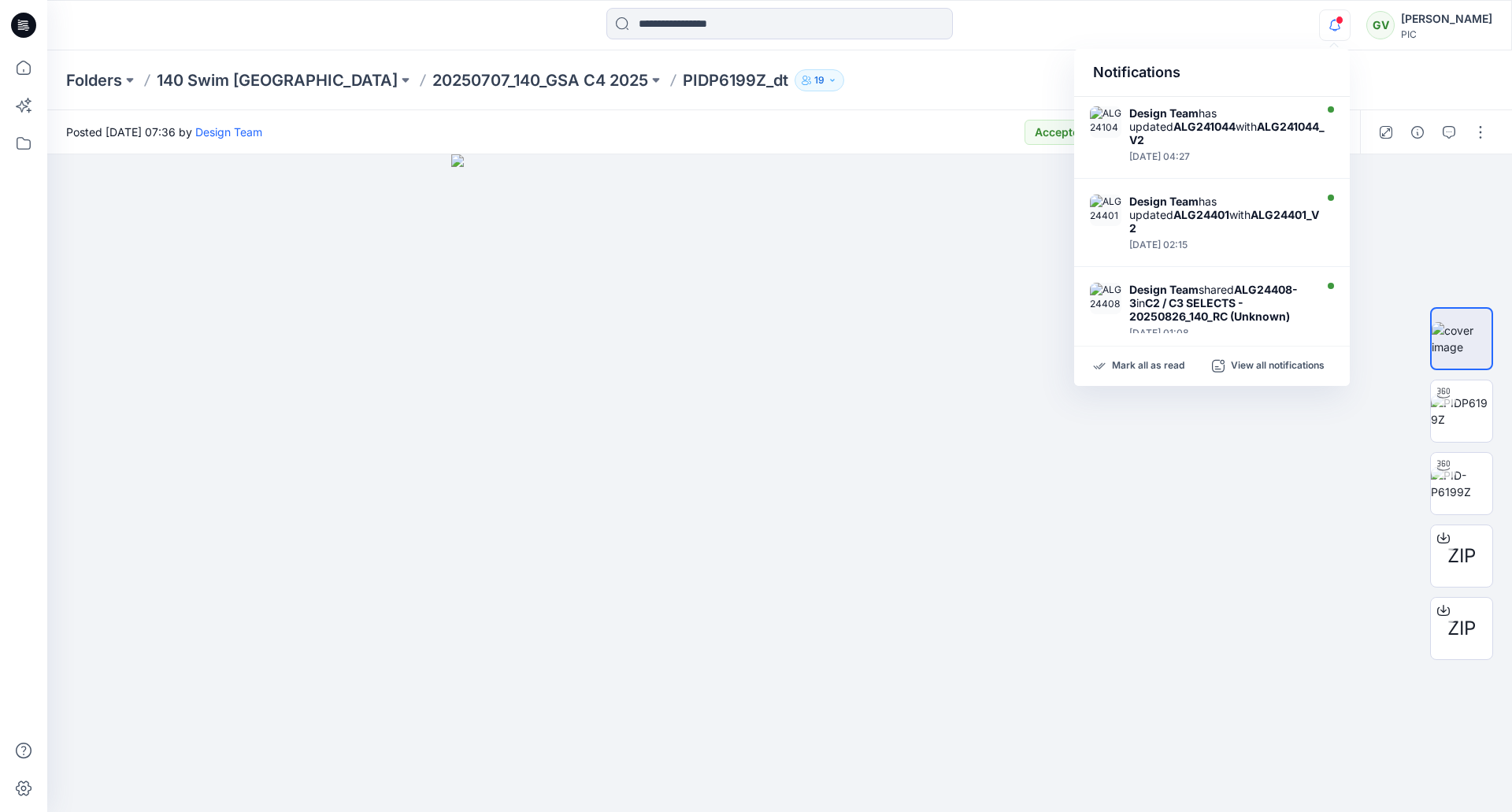
click at [1338, 24] on span at bounding box center [1340, 19] width 8 height 9
